Goal: Task Accomplishment & Management: Manage account settings

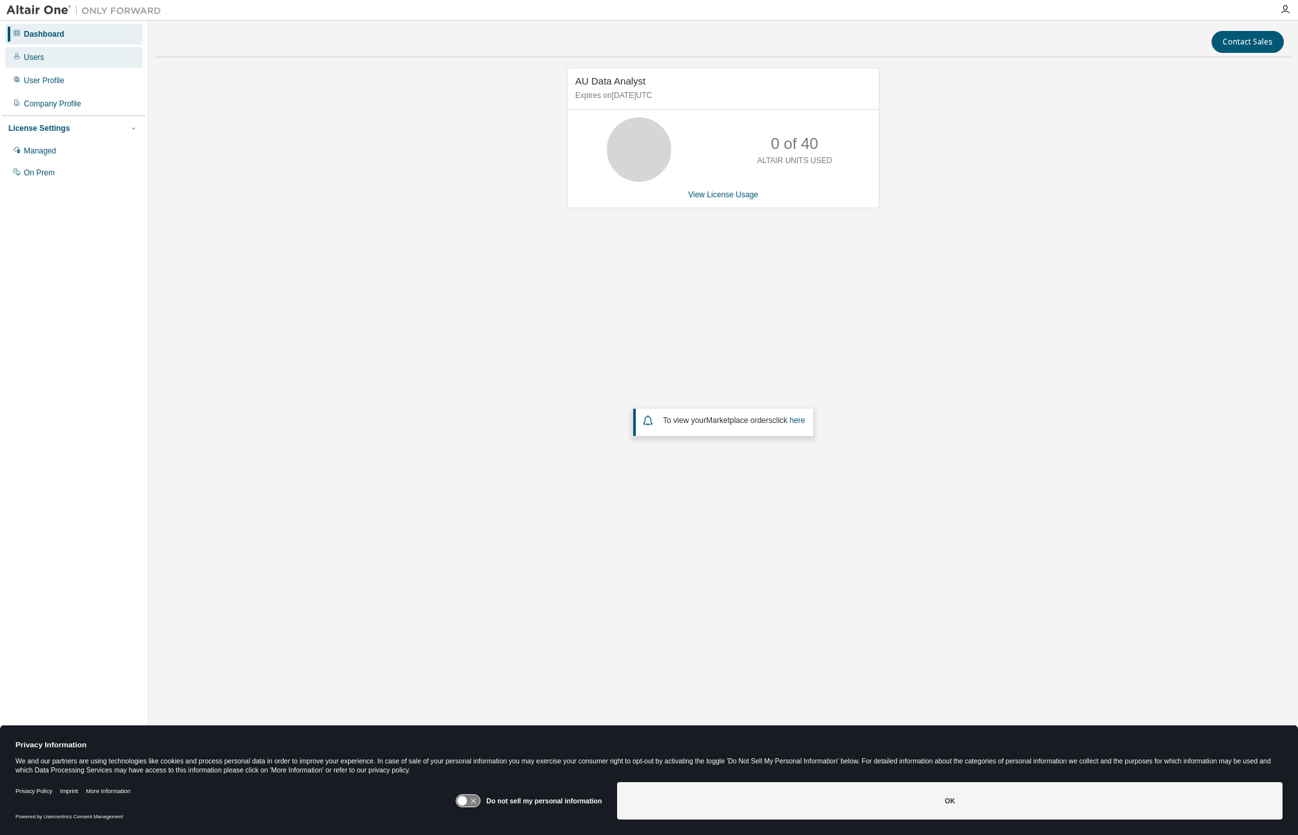
click at [22, 57] on div "Users" at bounding box center [73, 57] width 137 height 21
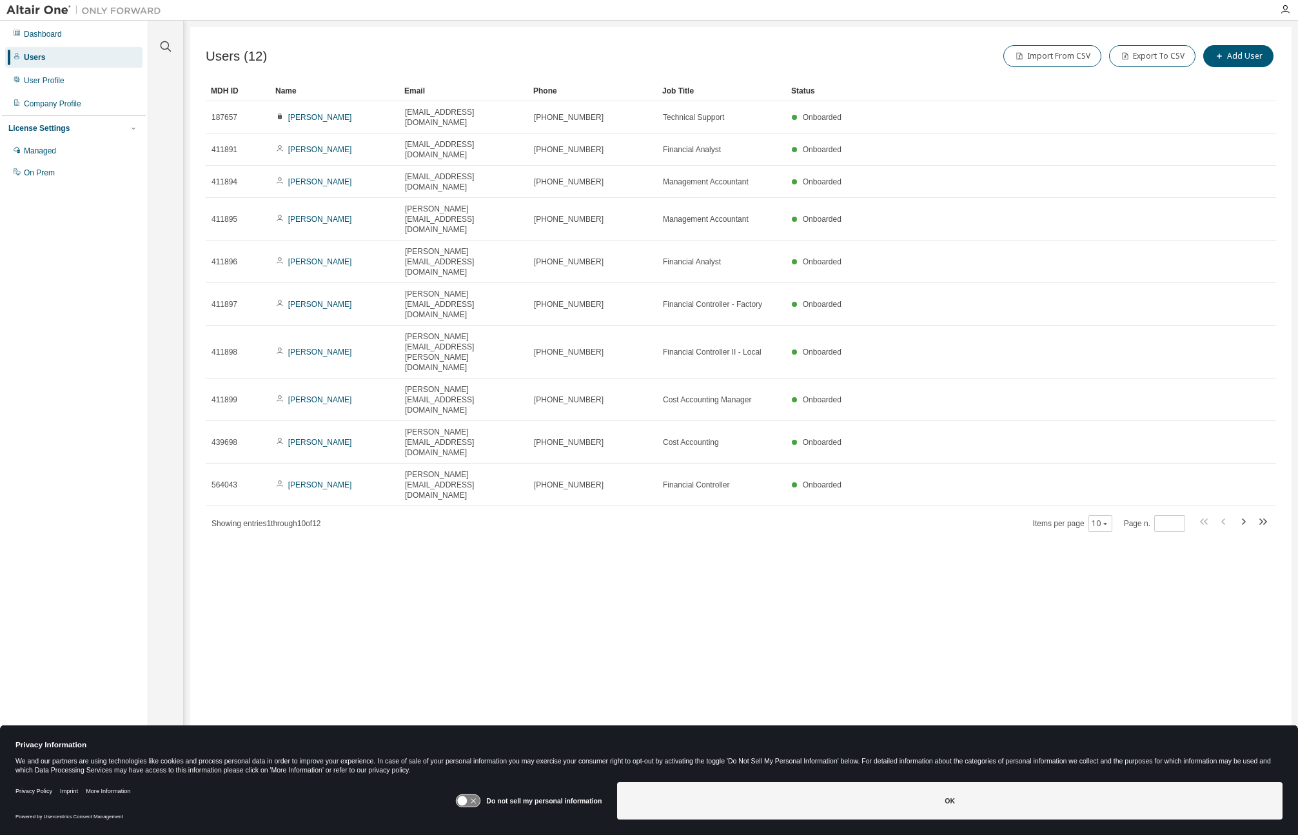
click at [1021, 518] on div "Users (12) Import From CSV Export To CSV Add User Clear Load Save Save As Field…" at bounding box center [741, 409] width 1102 height 764
click at [72, 34] on div "Dashboard" at bounding box center [73, 34] width 137 height 21
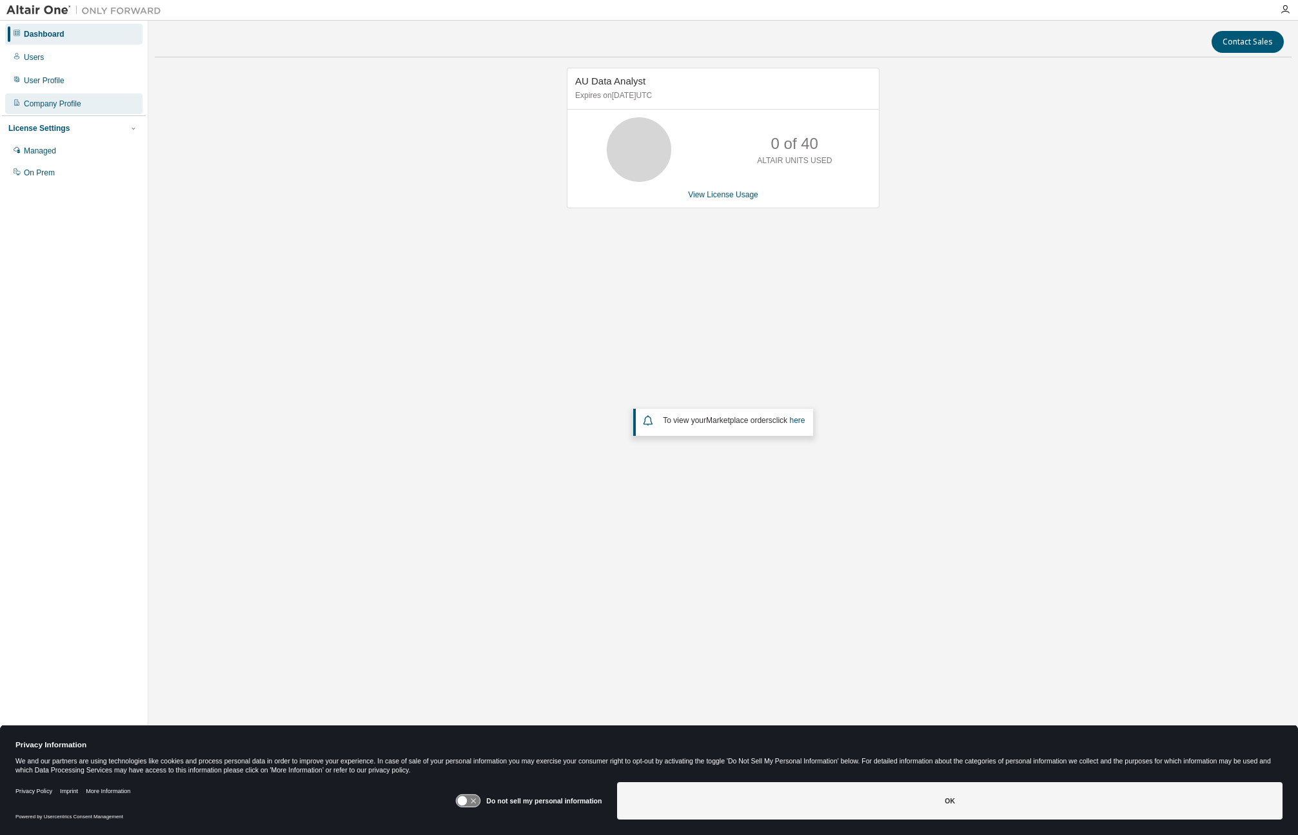
click at [74, 103] on div "Company Profile" at bounding box center [52, 104] width 57 height 10
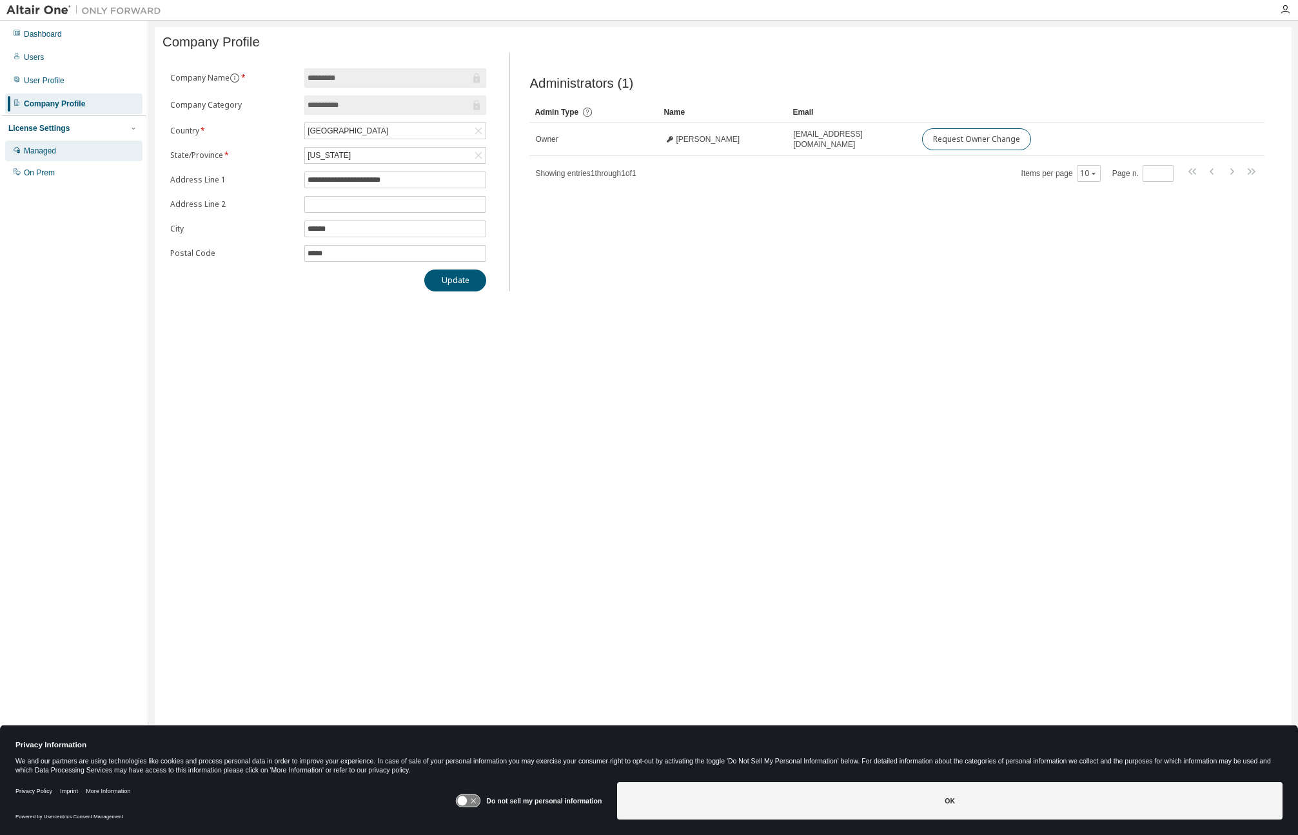
click at [70, 147] on div "Managed" at bounding box center [73, 151] width 137 height 21
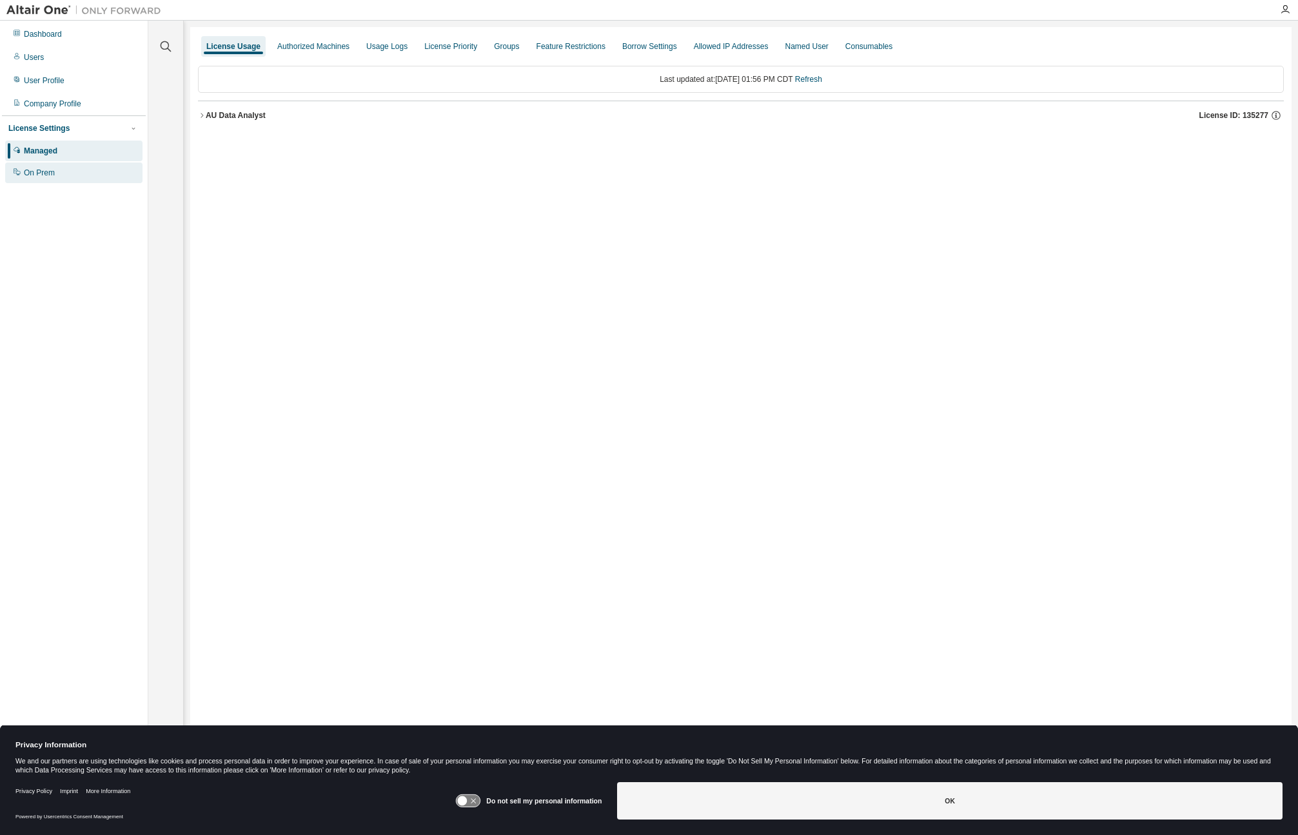
click at [60, 175] on div "On Prem" at bounding box center [73, 173] width 137 height 21
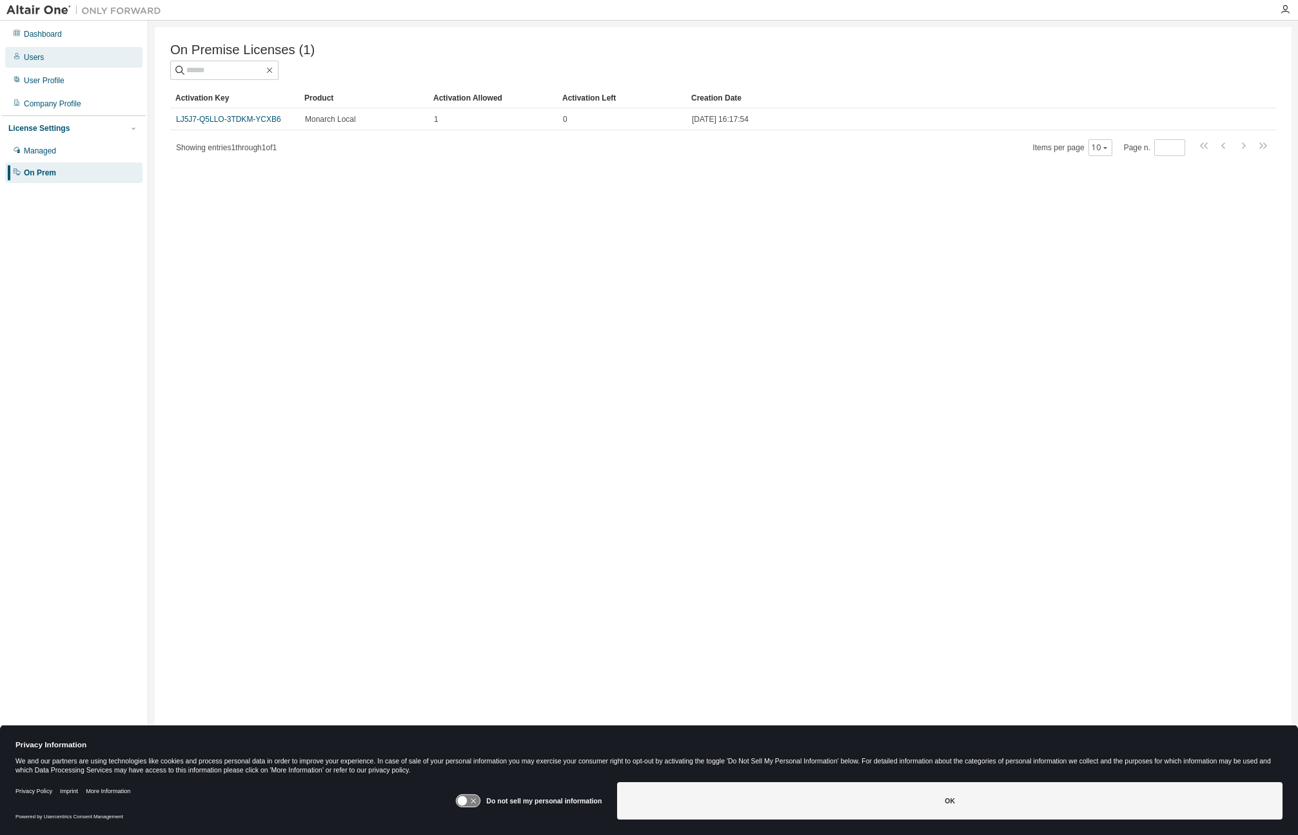
click at [43, 55] on div "Users" at bounding box center [73, 57] width 137 height 21
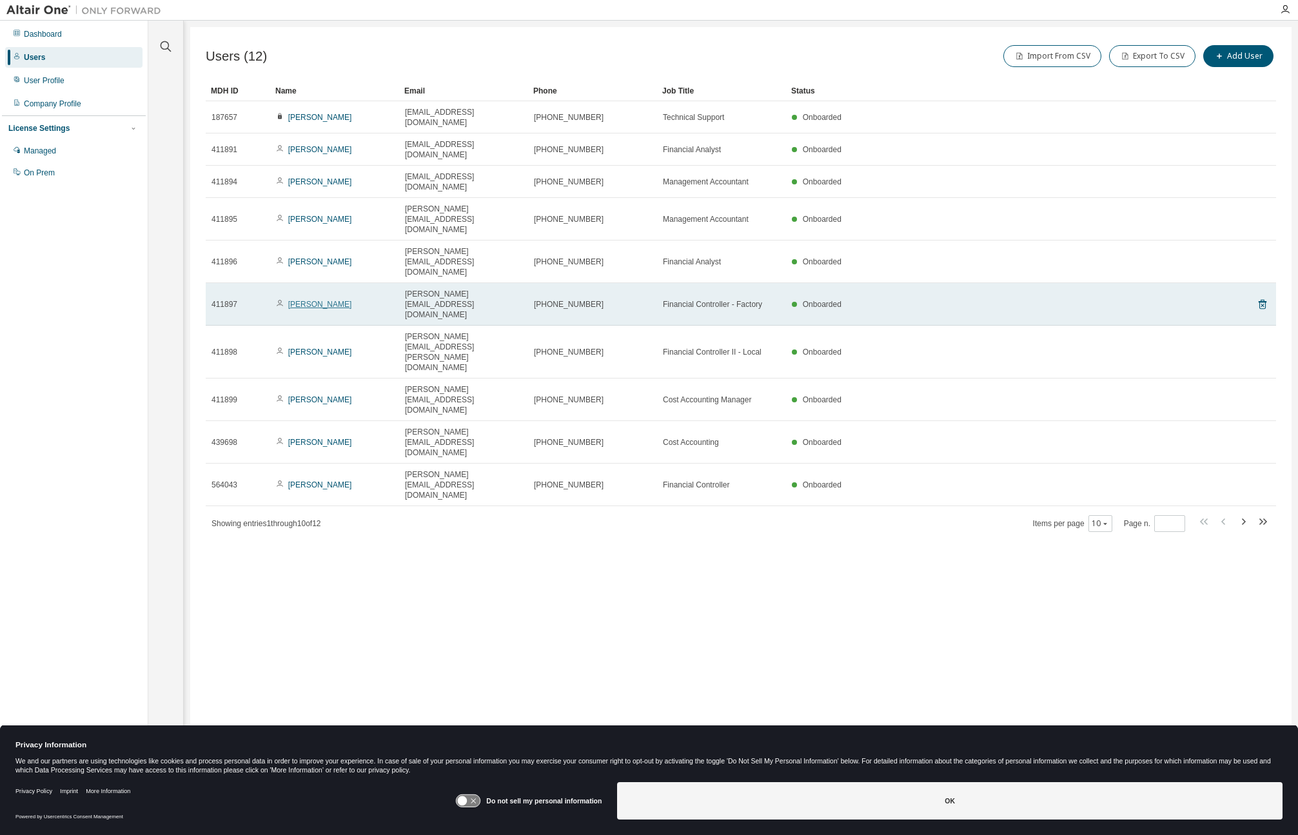
click at [323, 300] on link "Stephen Pannell" at bounding box center [320, 304] width 64 height 9
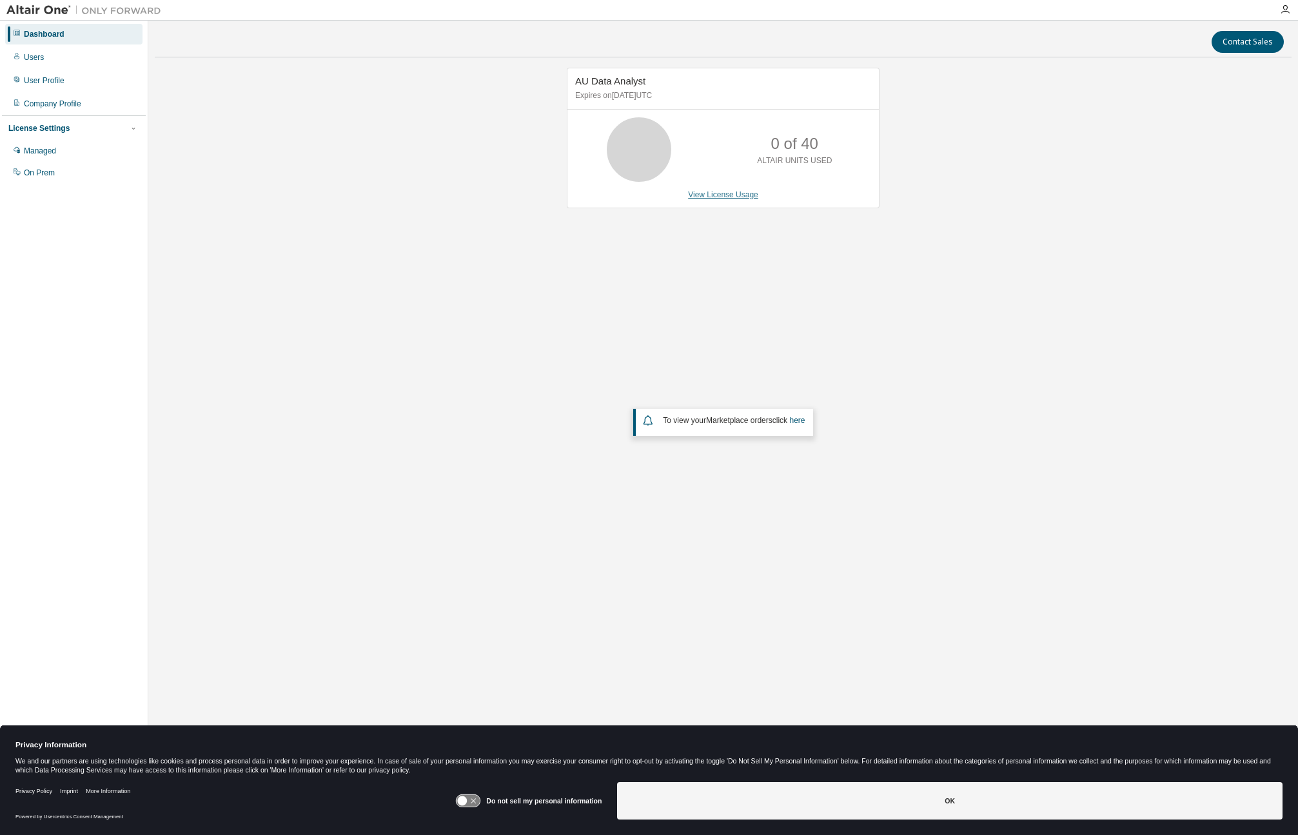
click at [722, 195] on link "View License Usage" at bounding box center [723, 194] width 70 height 9
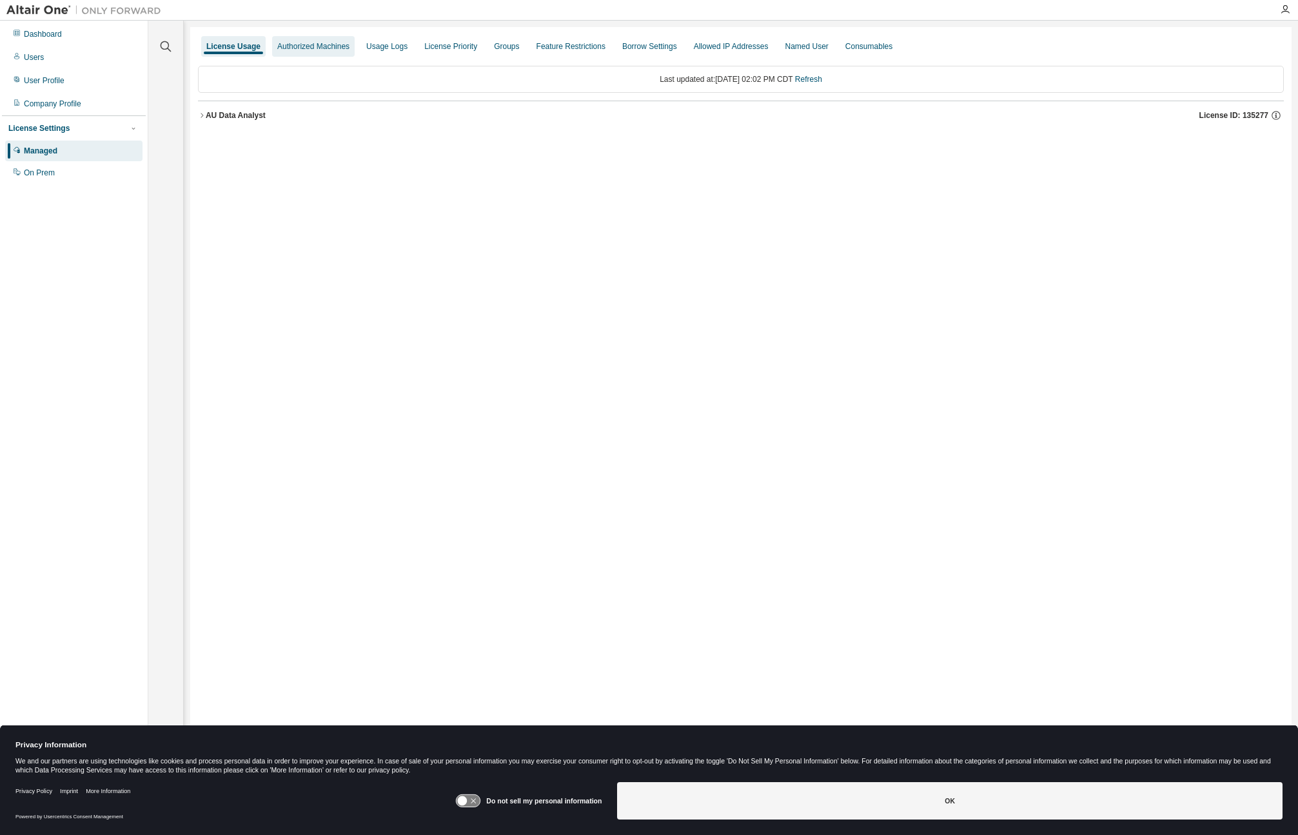
click at [317, 44] on div "Authorized Machines" at bounding box center [313, 46] width 72 height 10
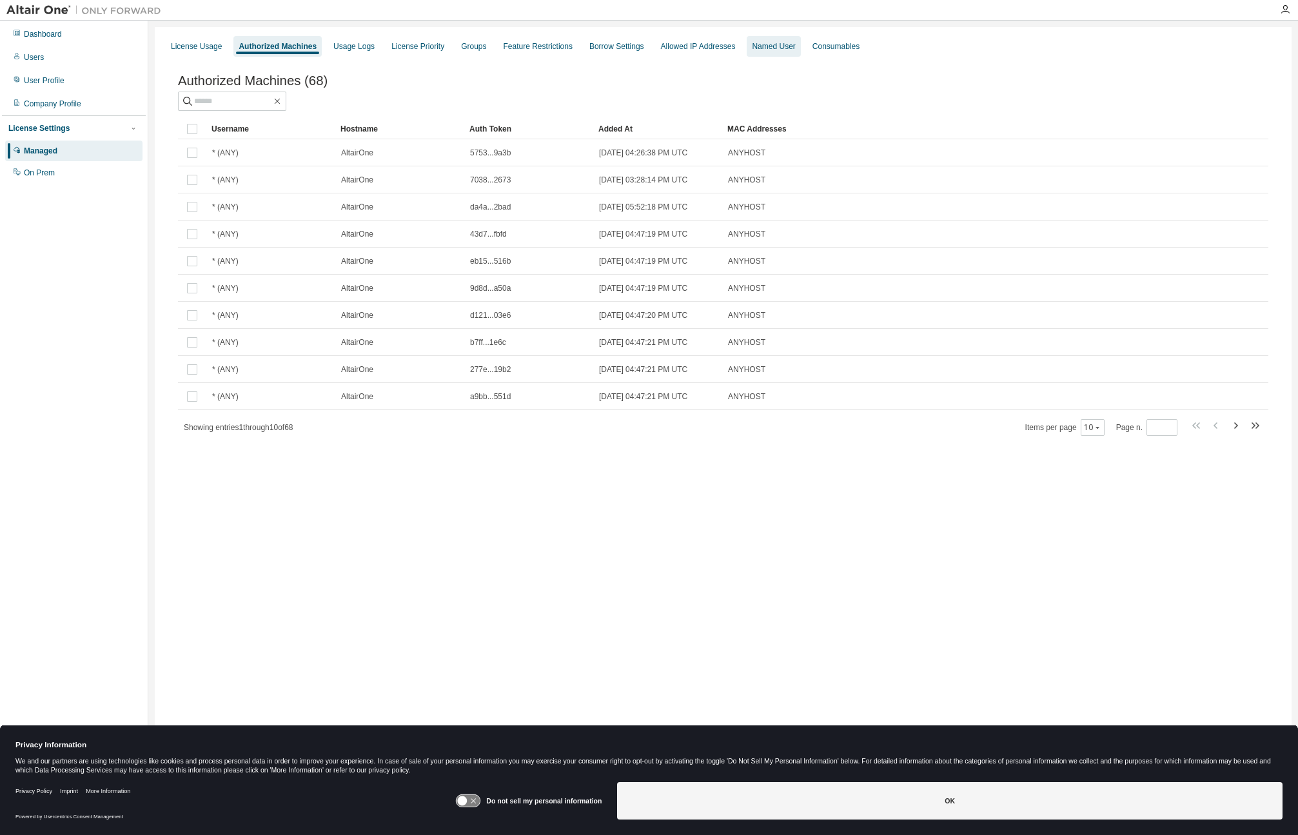
click at [757, 52] on div "Named User" at bounding box center [774, 46] width 54 height 21
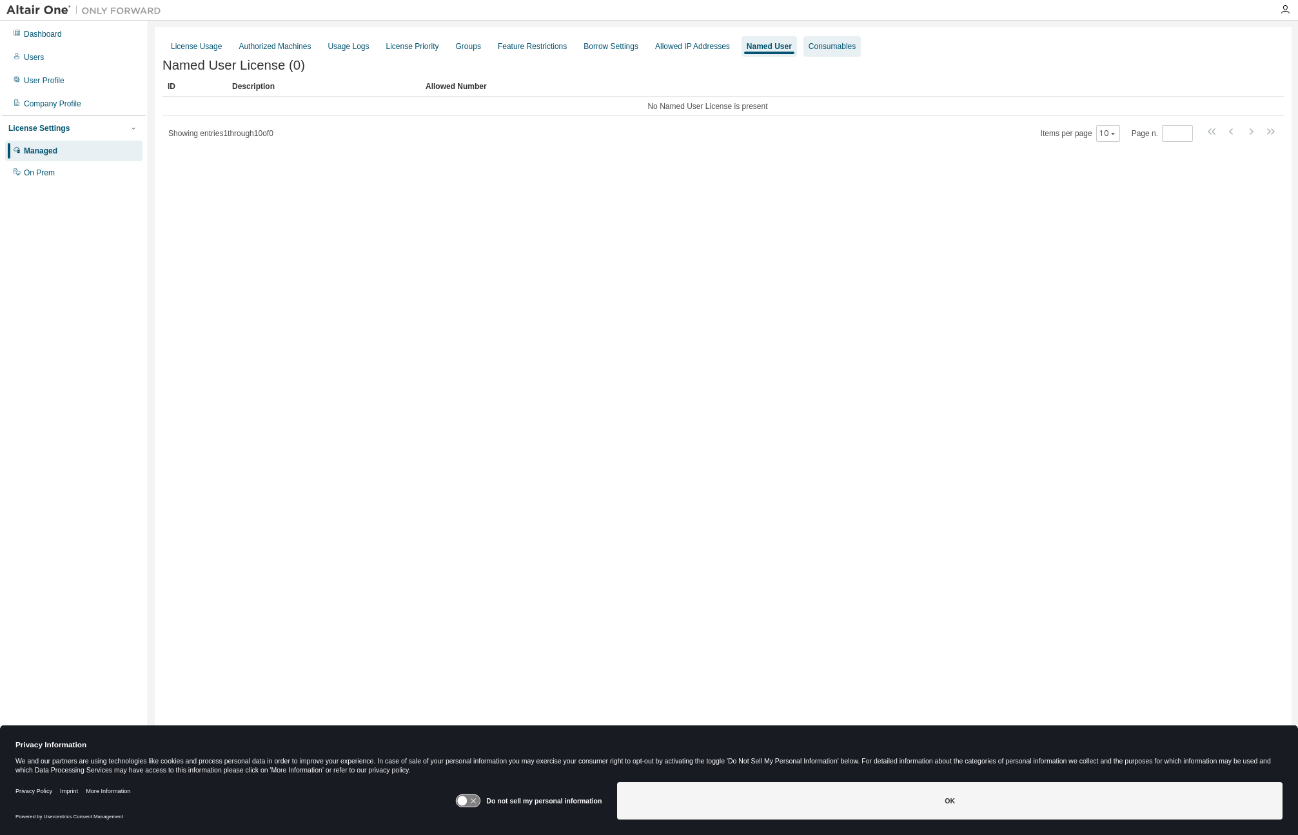
click at [831, 45] on div "Consumables" at bounding box center [832, 46] width 47 height 10
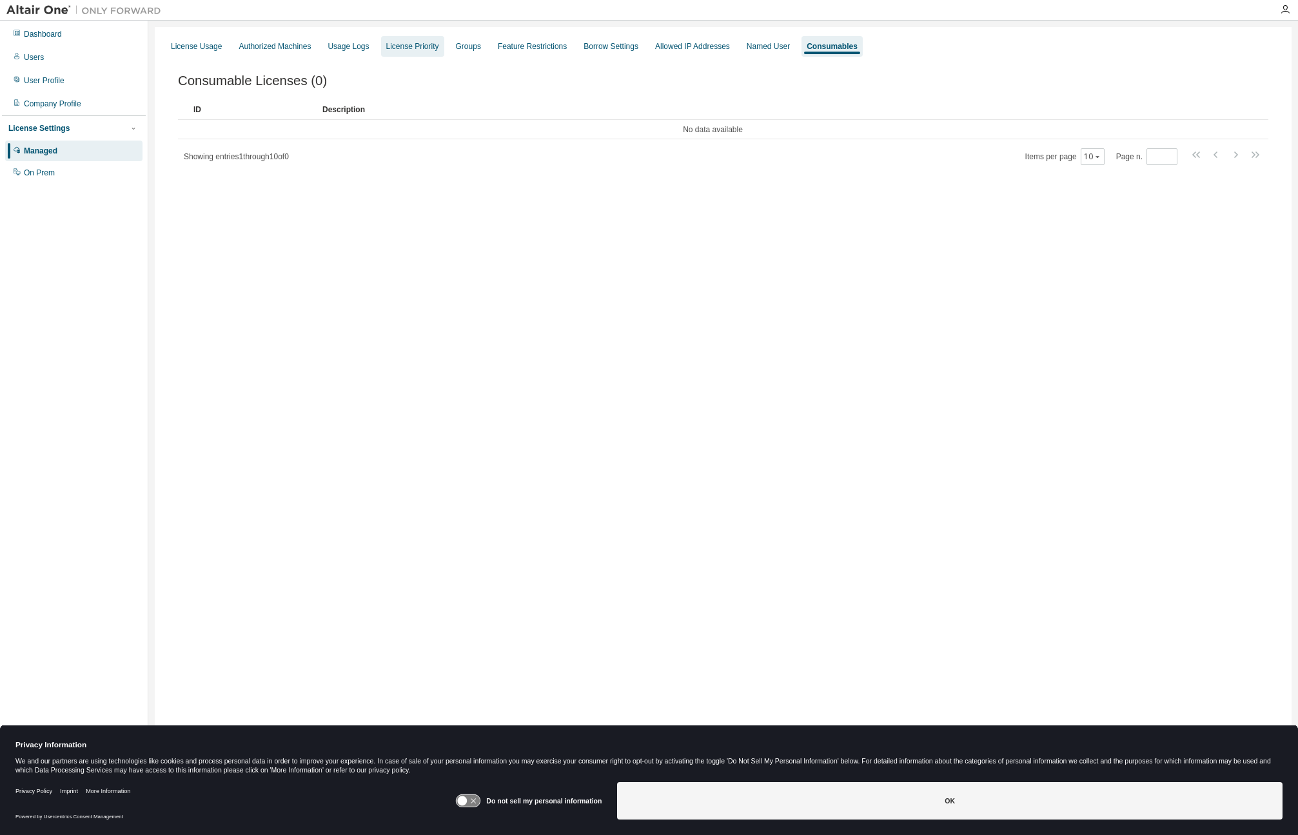
click at [421, 46] on div "License Priority" at bounding box center [412, 46] width 53 height 10
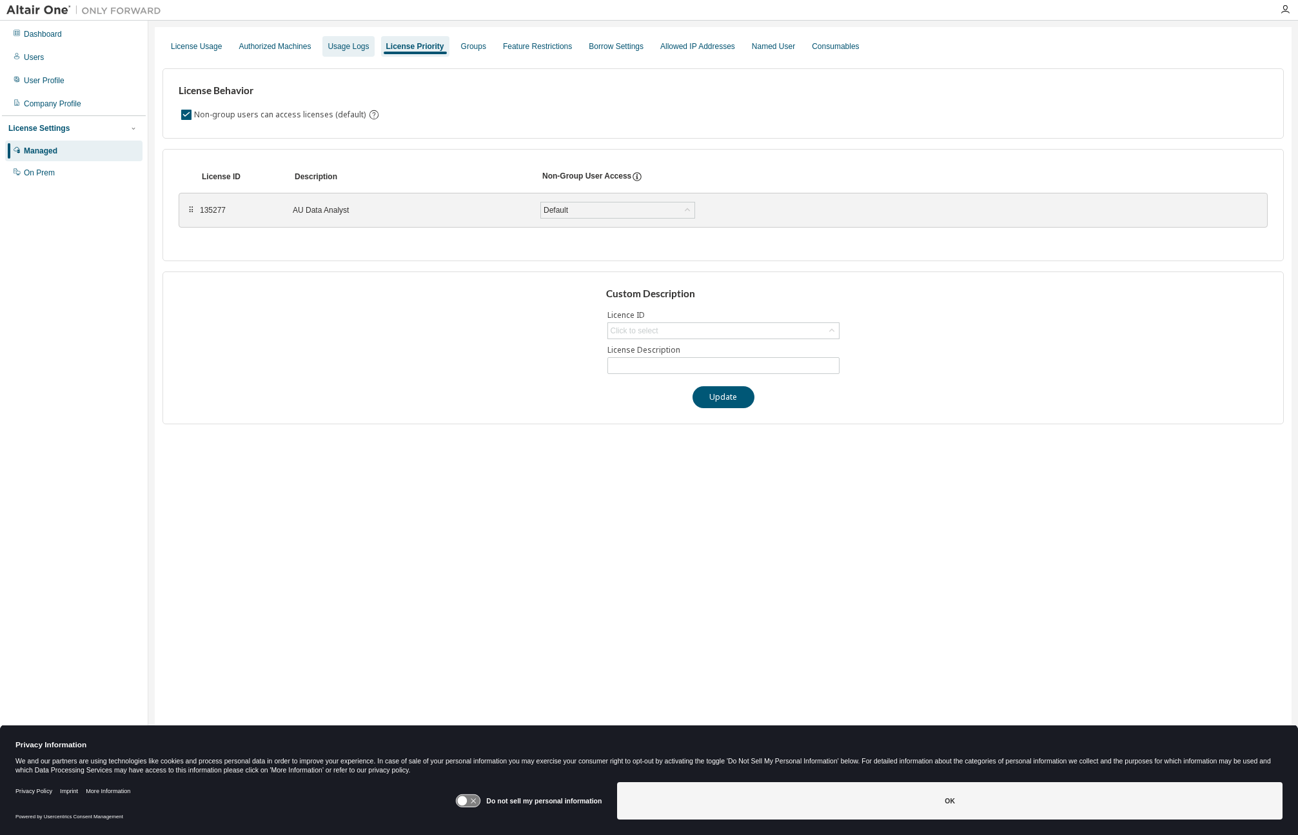
click at [337, 46] on div "Usage Logs" at bounding box center [348, 46] width 41 height 10
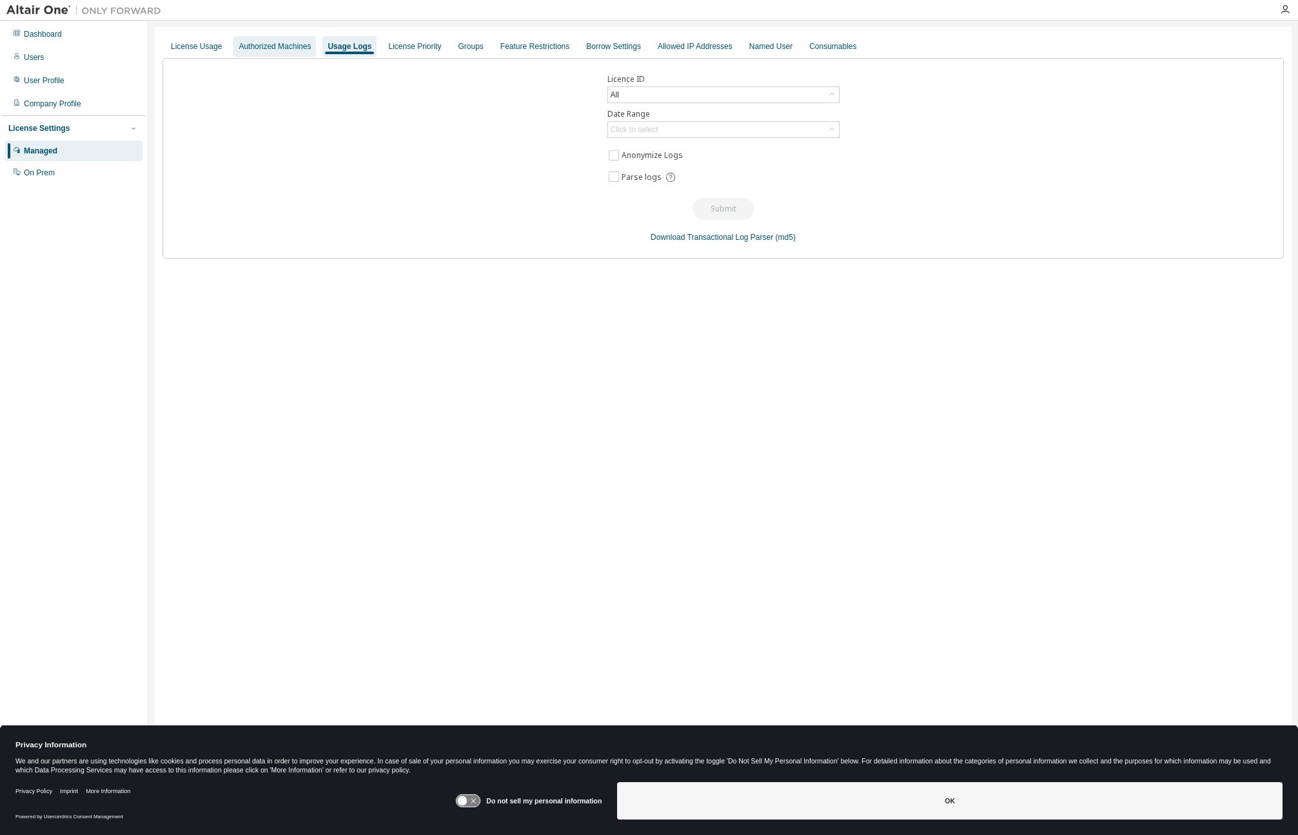
click at [277, 45] on div "Authorized Machines" at bounding box center [275, 46] width 72 height 10
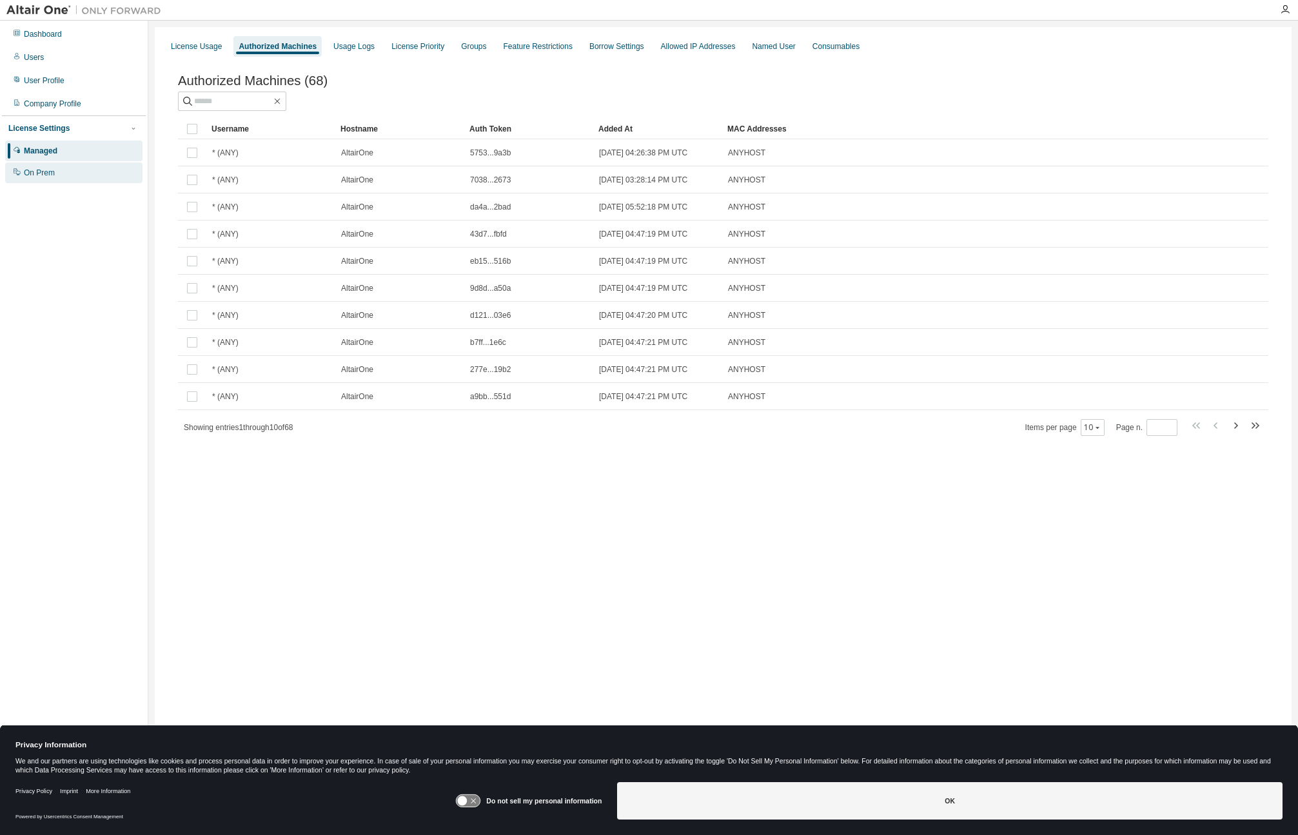
click at [59, 175] on div "On Prem" at bounding box center [73, 173] width 137 height 21
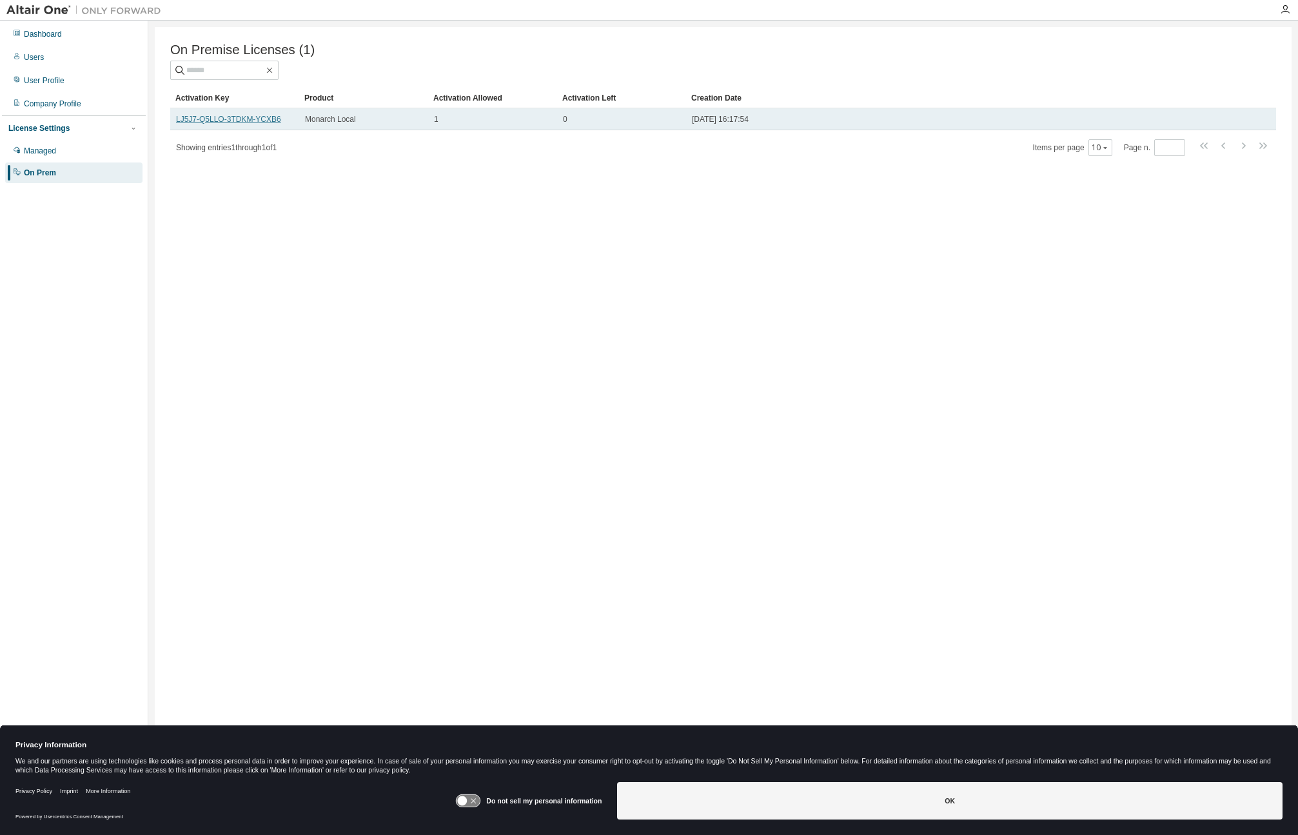
click at [250, 118] on link "LJ5J7-Q5LLO-3TDKM-YCXB6" at bounding box center [228, 119] width 105 height 9
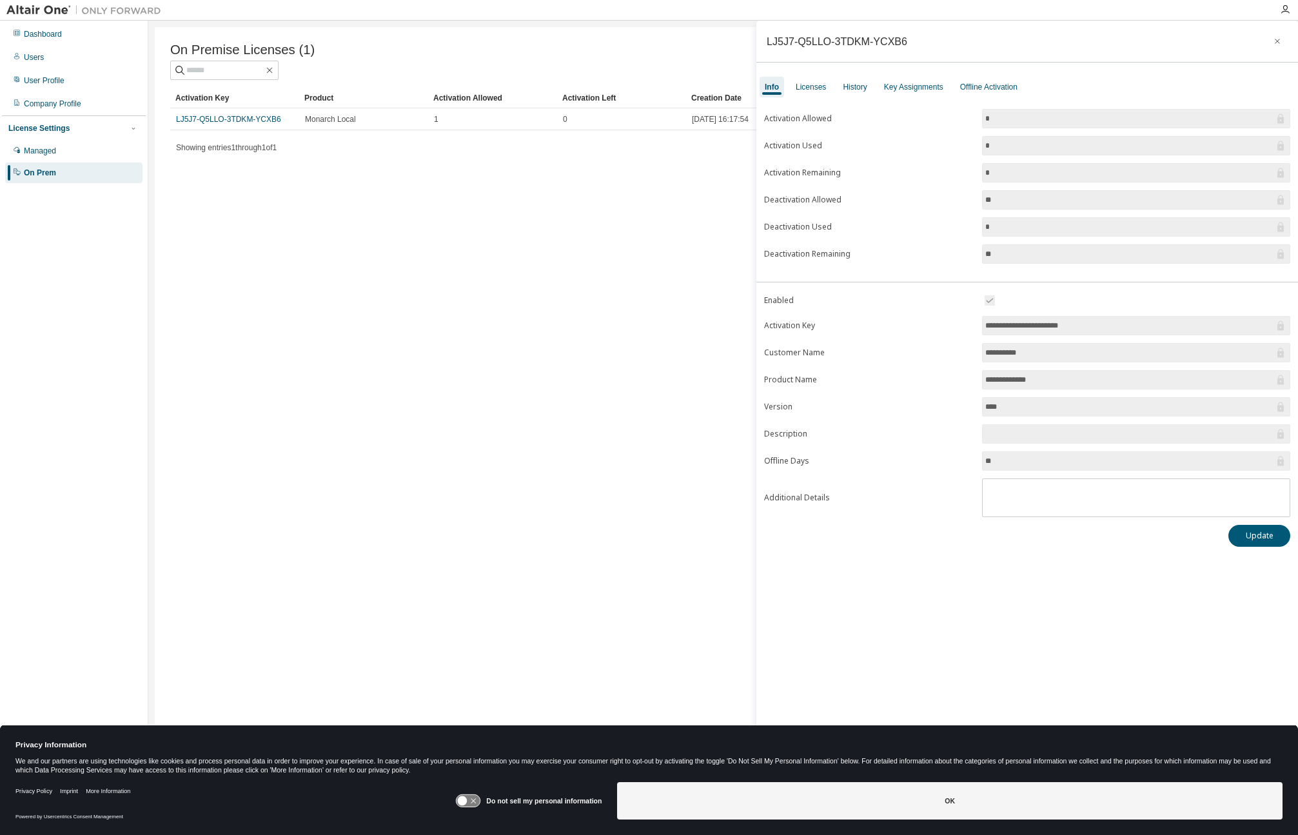
drag, startPoint x: 1097, startPoint y: 326, endPoint x: 983, endPoint y: 328, distance: 114.2
click at [983, 328] on span "**********" at bounding box center [1136, 325] width 308 height 19
drag, startPoint x: 869, startPoint y: 590, endPoint x: 828, endPoint y: 555, distance: 54.0
click at [869, 590] on div "**********" at bounding box center [1028, 409] width 542 height 777
click at [822, 89] on div "Licenses" at bounding box center [811, 87] width 30 height 10
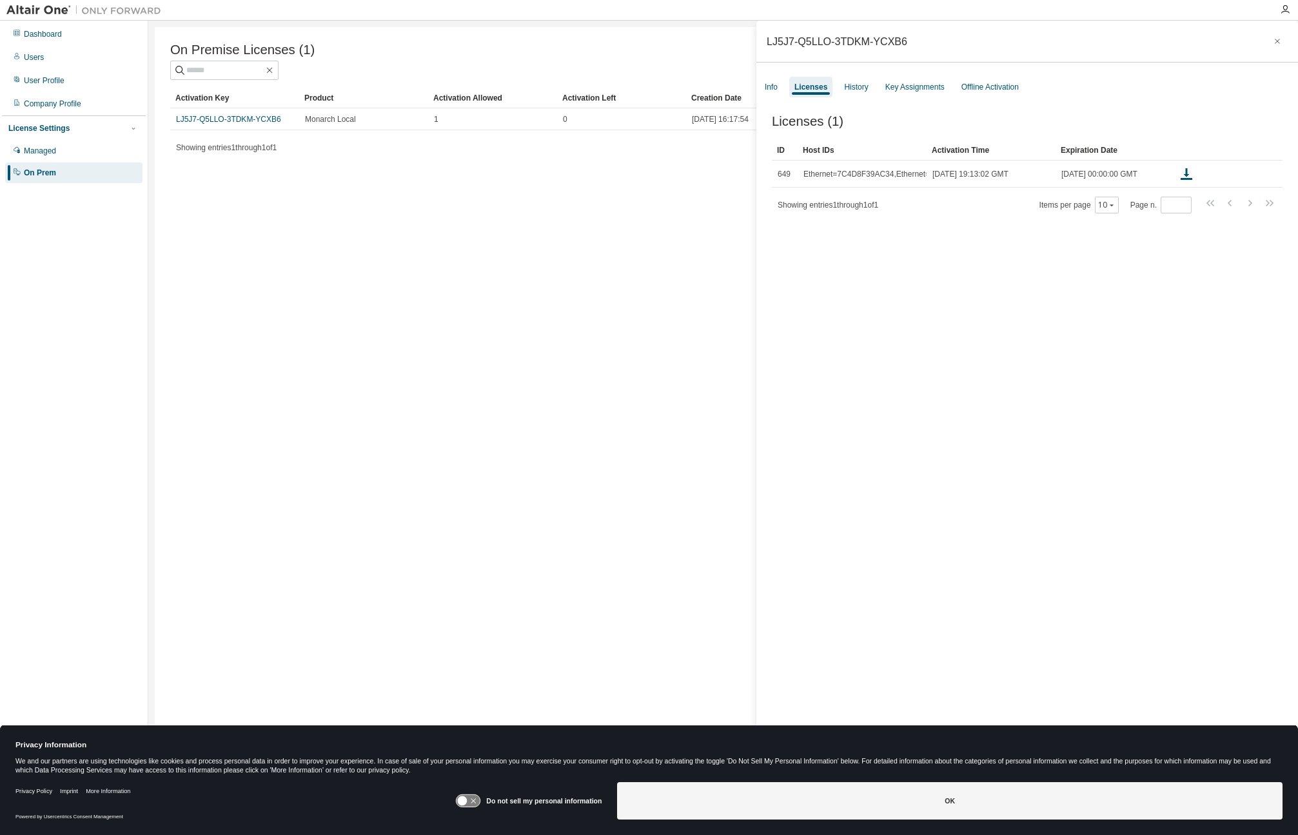
click at [622, 408] on div "On Premise Licenses (1) Clear Load Save Save As Field Operator Value Select fil…" at bounding box center [723, 409] width 1137 height 764
click at [490, 244] on div "On Premise Licenses (1) Clear Load Save Save As Field Operator Value Select fil…" at bounding box center [723, 409] width 1137 height 764
click at [1275, 43] on icon "button" at bounding box center [1277, 41] width 5 height 5
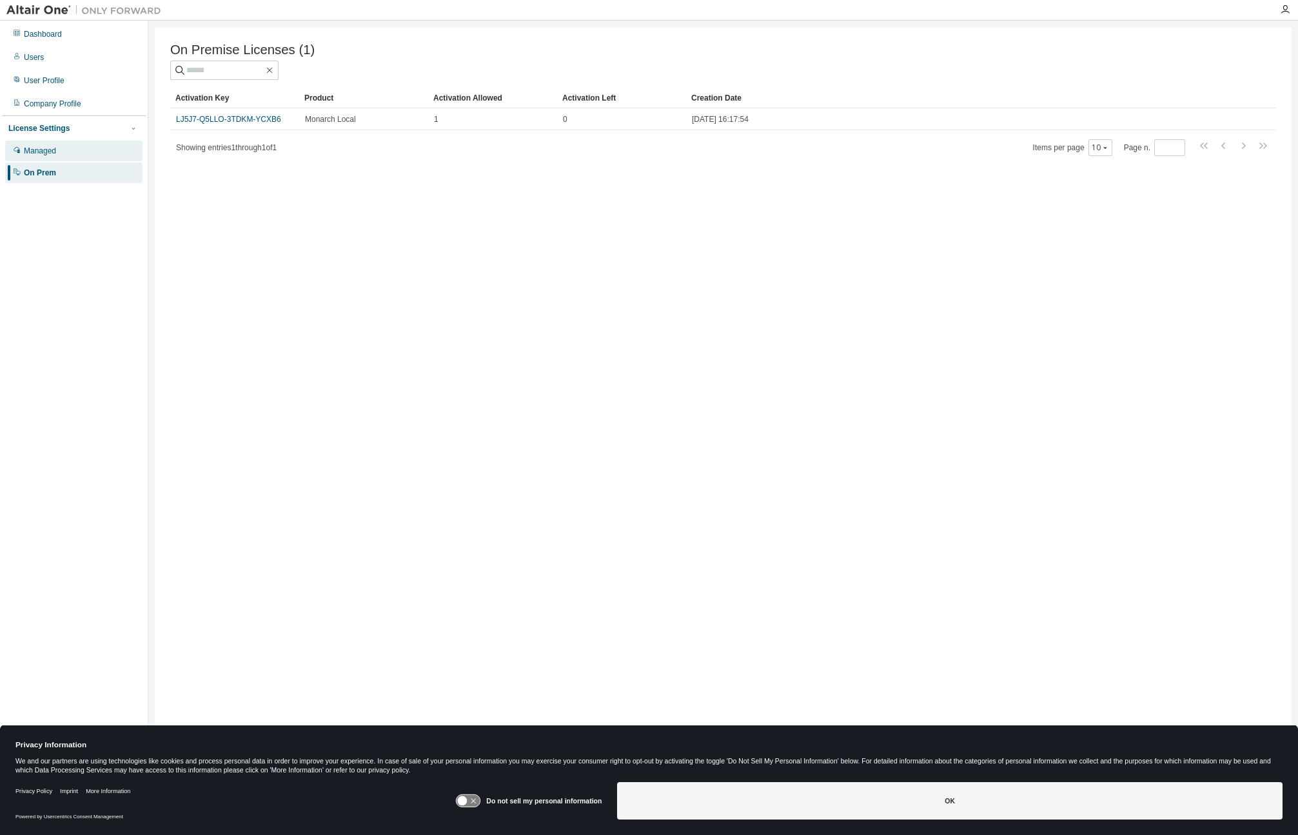
click at [65, 149] on div "Managed" at bounding box center [73, 151] width 137 height 21
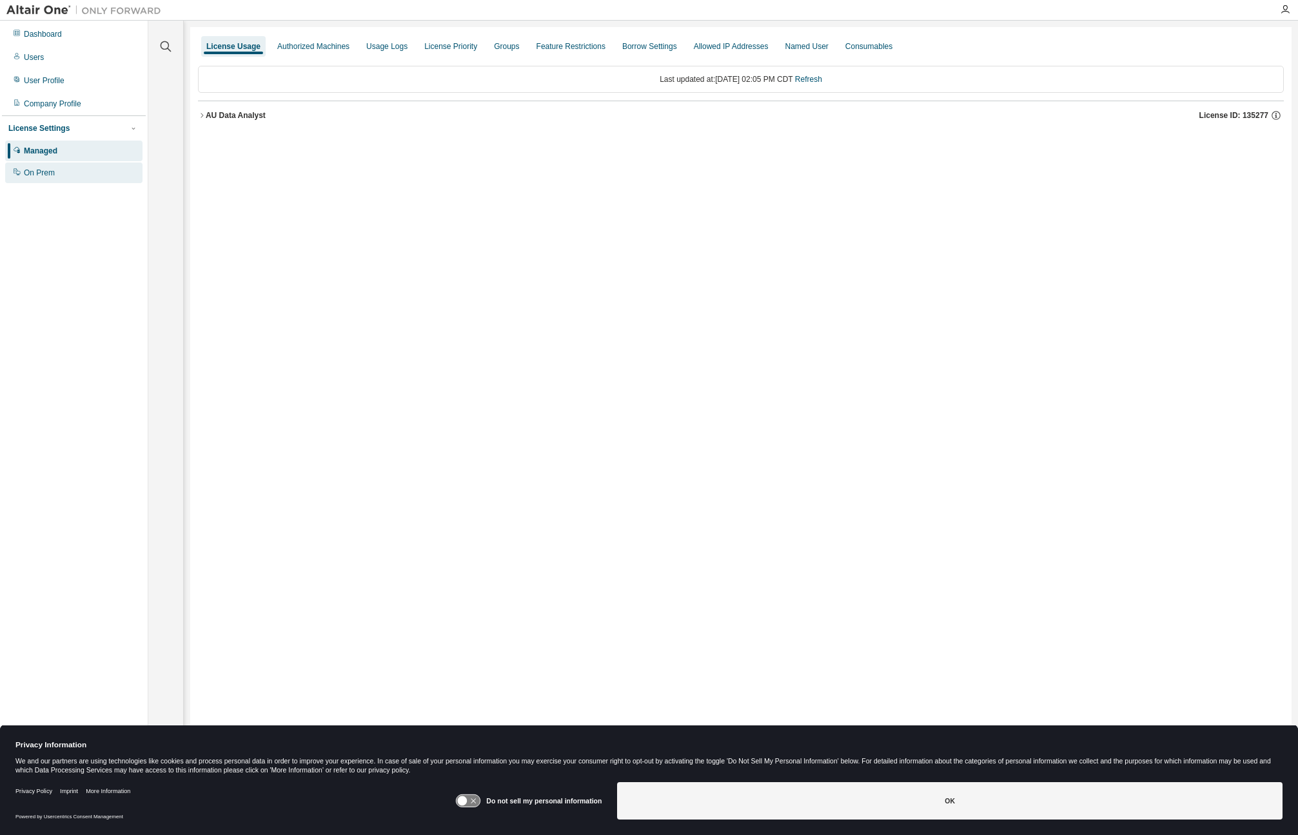
click at [60, 173] on div "On Prem" at bounding box center [73, 173] width 137 height 21
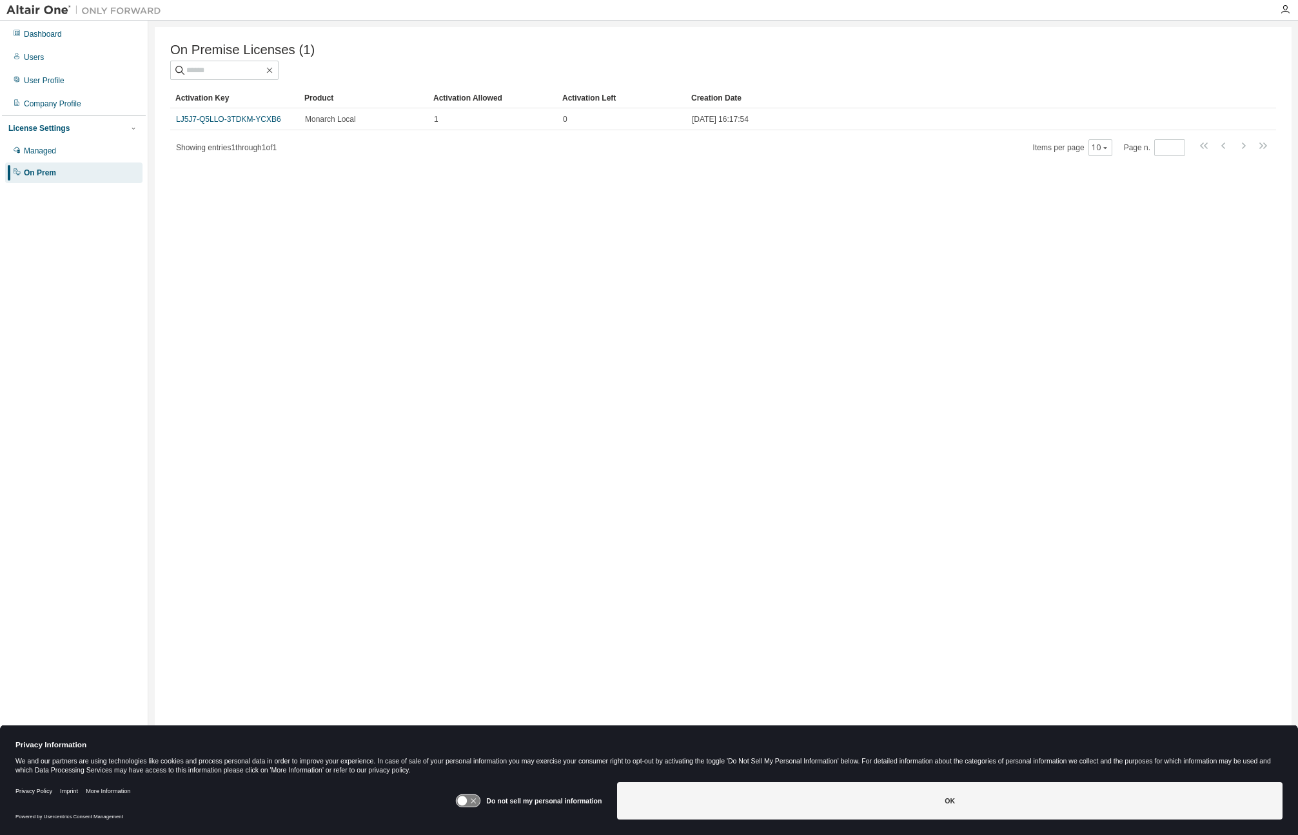
drag, startPoint x: 802, startPoint y: 370, endPoint x: 792, endPoint y: 371, distance: 10.4
click at [802, 370] on div "On Premise Licenses (1) Clear Load Save Save As Field Operator Value Select fil…" at bounding box center [723, 409] width 1137 height 764
click at [729, 388] on div "On Premise Licenses (1) Clear Load Save Save As Field Operator Value Select fil…" at bounding box center [723, 409] width 1137 height 764
click at [46, 104] on div "Company Profile" at bounding box center [52, 104] width 57 height 10
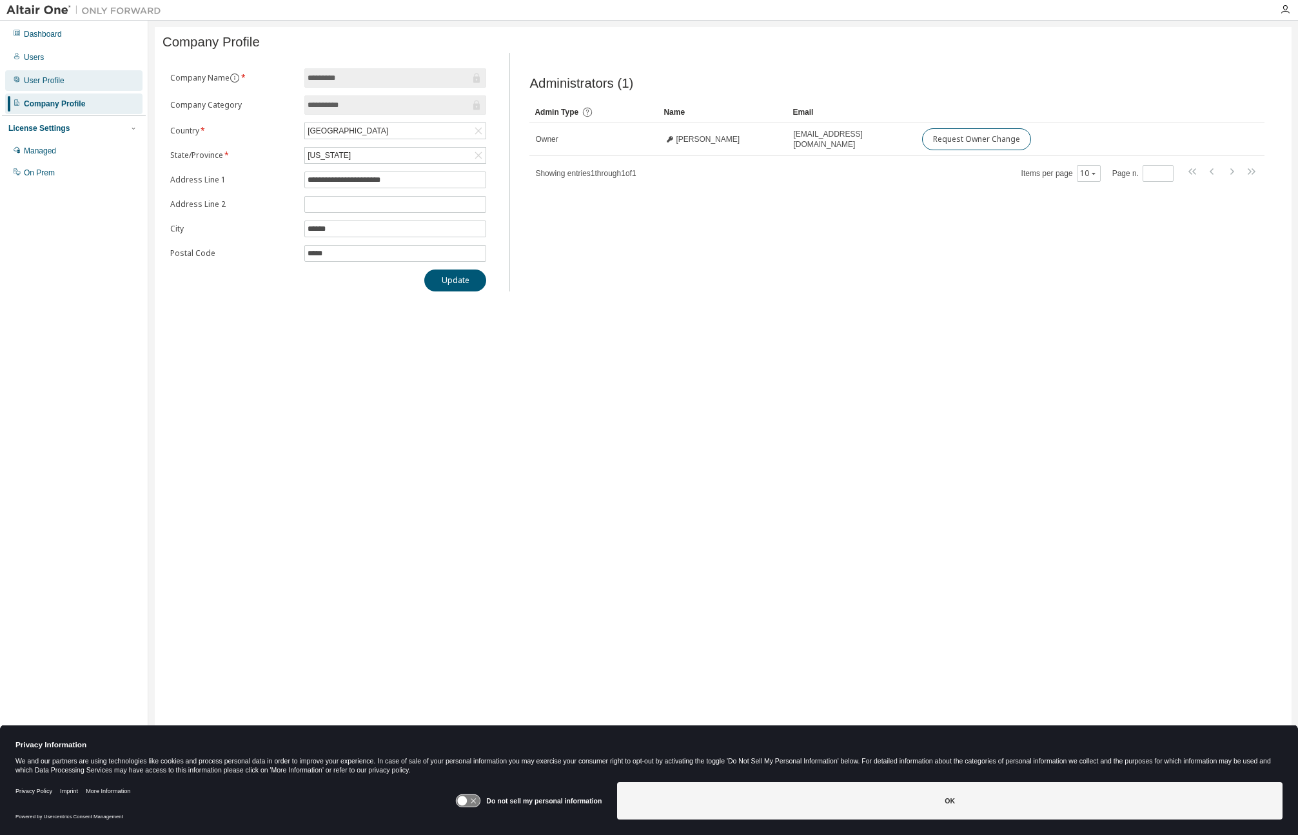
click at [47, 85] on div "User Profile" at bounding box center [44, 80] width 41 height 10
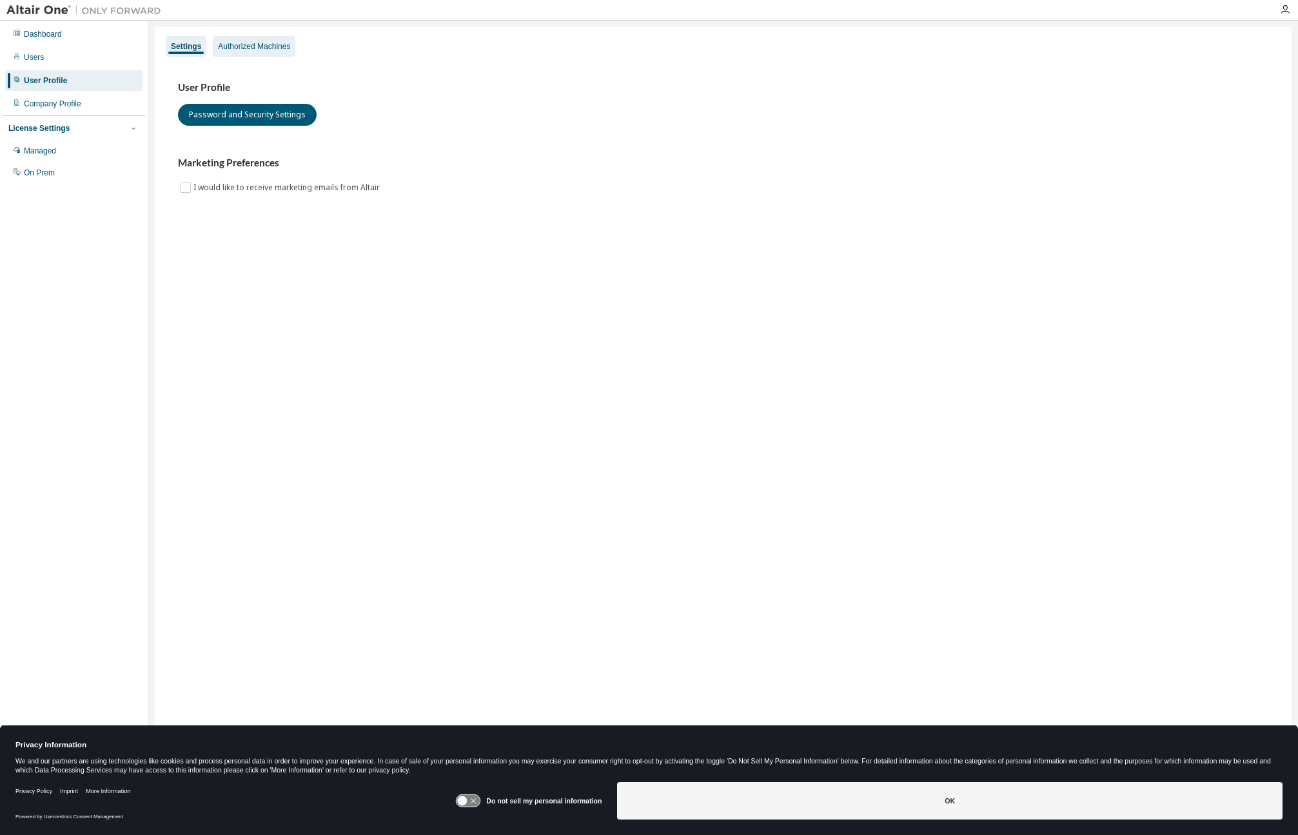
click at [273, 48] on div "Authorized Machines" at bounding box center [254, 46] width 72 height 10
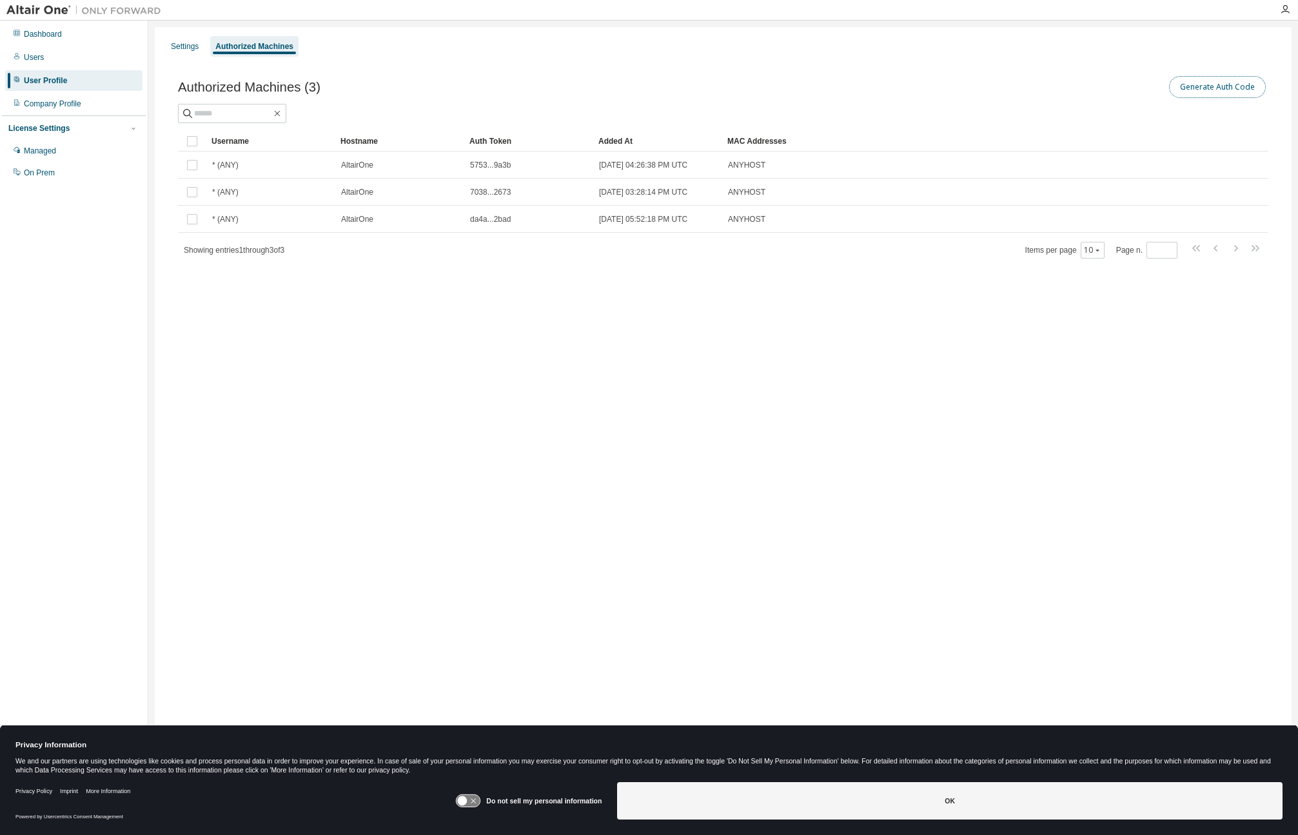
click at [1211, 89] on button "Generate Auth Code" at bounding box center [1217, 87] width 97 height 22
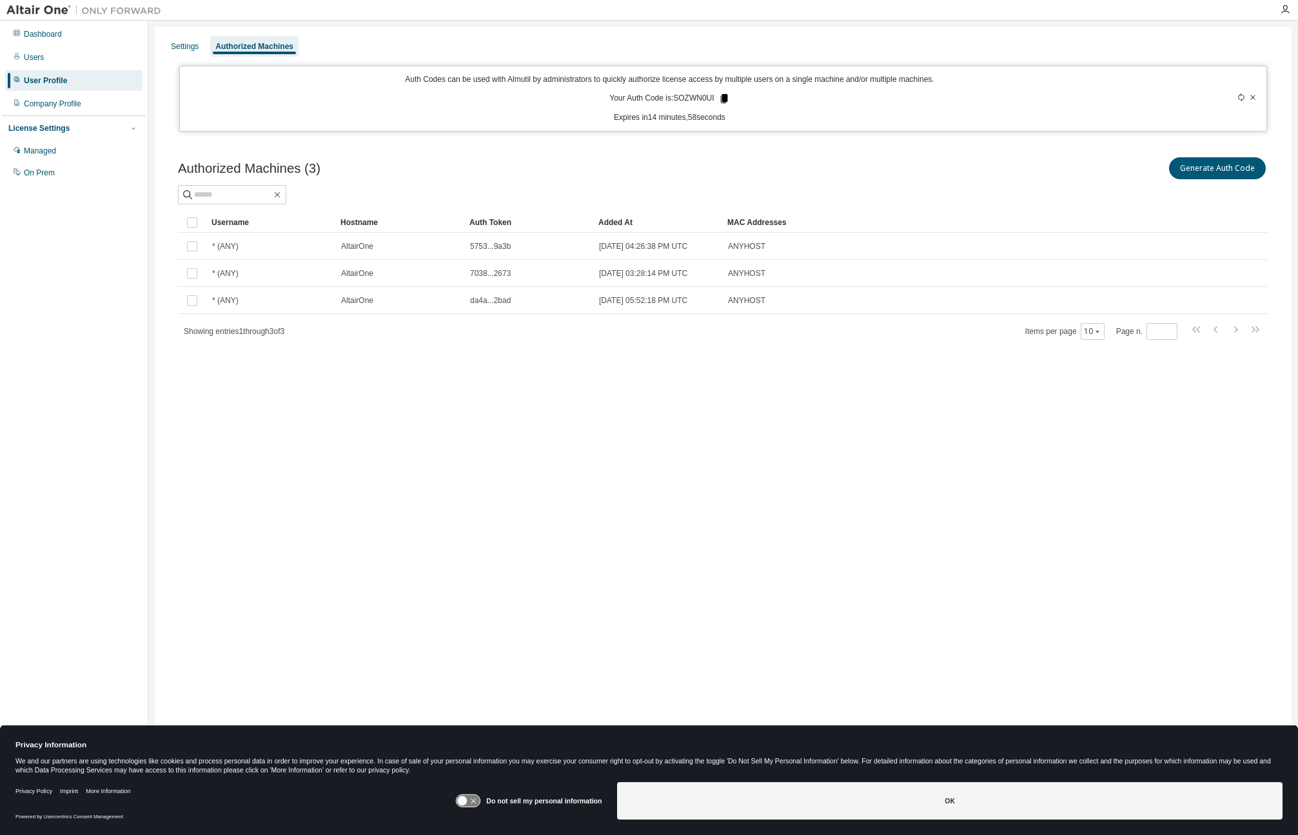
click at [725, 99] on icon at bounding box center [724, 98] width 7 height 9
drag, startPoint x: 841, startPoint y: 166, endPoint x: 766, endPoint y: 147, distance: 77.3
click at [841, 166] on div "Generate Auth Code" at bounding box center [997, 168] width 546 height 27
click at [1226, 206] on div "Authorized Machines (3) Generate Auth Code Clear Load Save Save As Field Operat…" at bounding box center [723, 248] width 1091 height 186
